Goal: Transaction & Acquisition: Purchase product/service

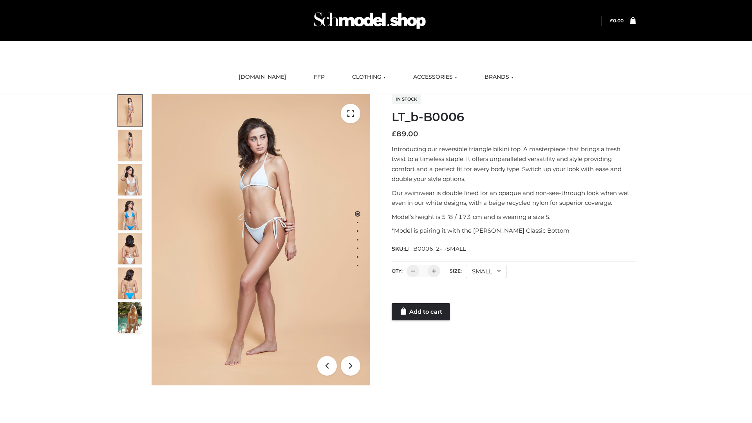
click at [422, 312] on link "Add to cart" at bounding box center [421, 311] width 58 height 17
